Goal: Information Seeking & Learning: Learn about a topic

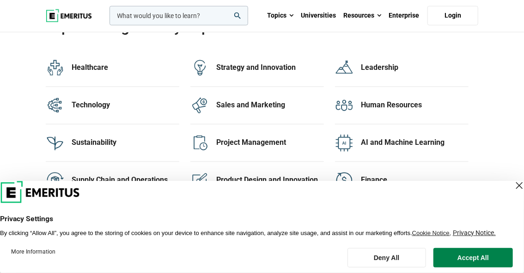
scroll to position [2826, 0]
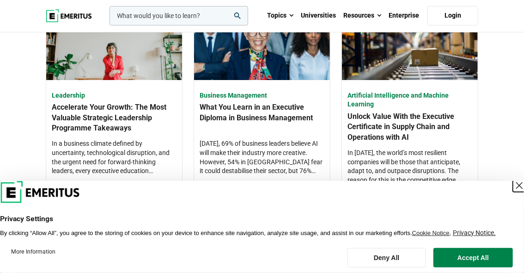
click at [513, 187] on div "Close Layer" at bounding box center [519, 185] width 13 height 13
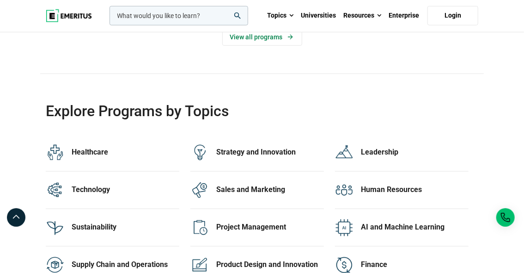
scroll to position [1807, 0]
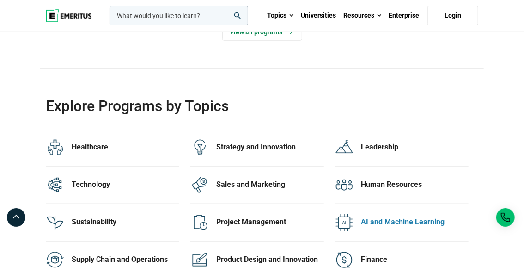
click at [377, 217] on div "AI and Machine Learning" at bounding box center [415, 222] width 108 height 10
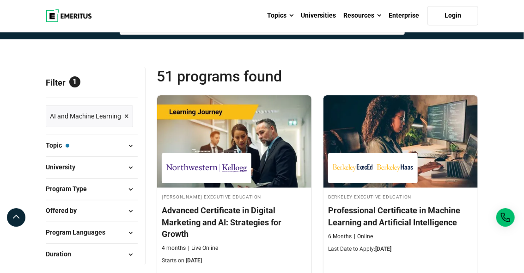
scroll to position [76, 0]
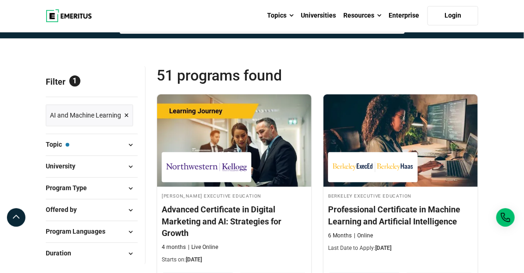
click at [130, 146] on span at bounding box center [131, 145] width 14 height 14
click at [130, 143] on span at bounding box center [131, 145] width 14 height 14
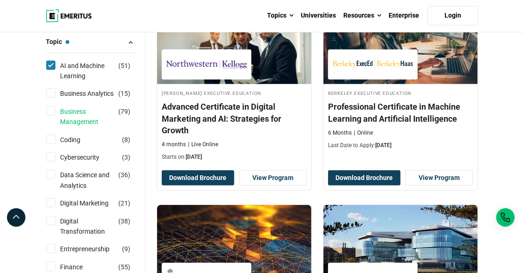
scroll to position [179, 0]
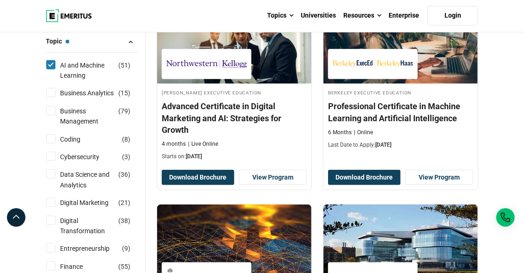
click at [54, 173] on input "Data Science and Analytics ( 36 )" at bounding box center [50, 173] width 9 height 9
checkbox input "true"
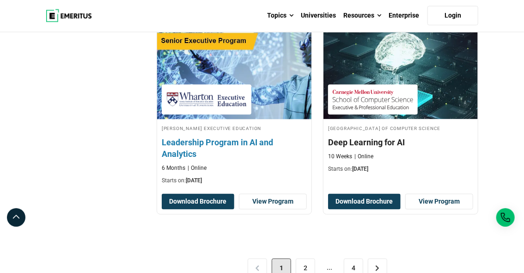
scroll to position [1979, 0]
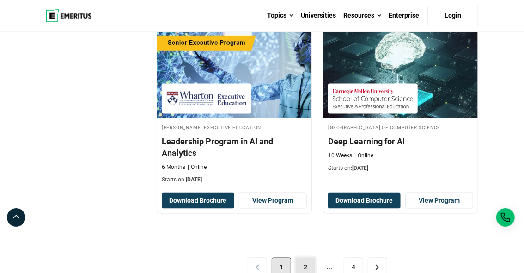
click at [305, 257] on link "2" at bounding box center [305, 266] width 19 height 19
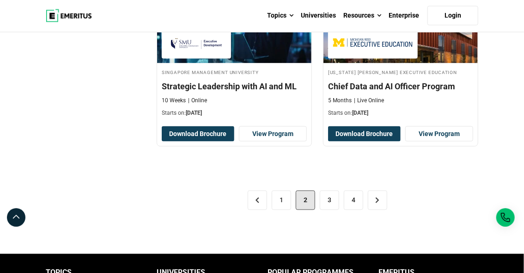
scroll to position [2029, 0]
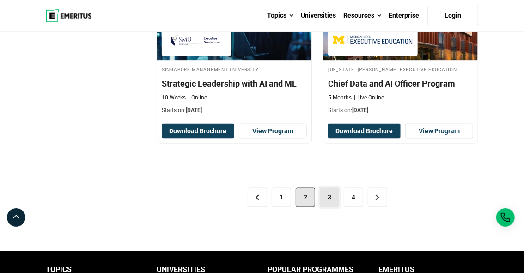
click at [328, 190] on link "3" at bounding box center [329, 197] width 19 height 19
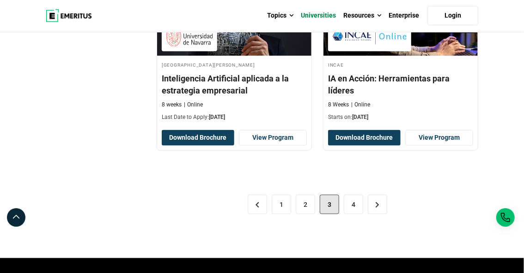
scroll to position [1953, 0]
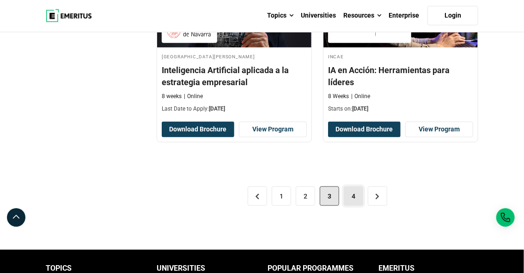
click at [350, 196] on link "4" at bounding box center [353, 195] width 19 height 19
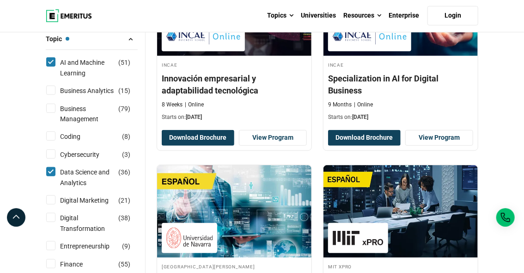
scroll to position [206, 0]
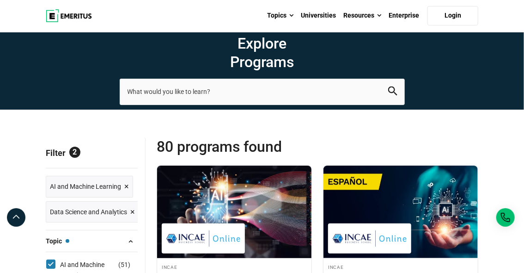
scroll to position [0, 0]
